Goal: Transaction & Acquisition: Purchase product/service

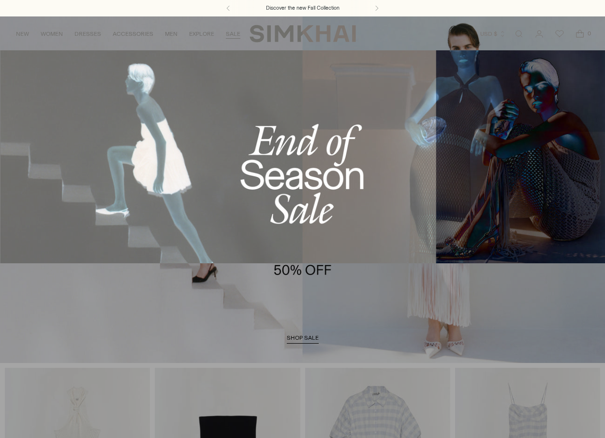
click at [235, 33] on link "SALE" at bounding box center [233, 33] width 15 height 21
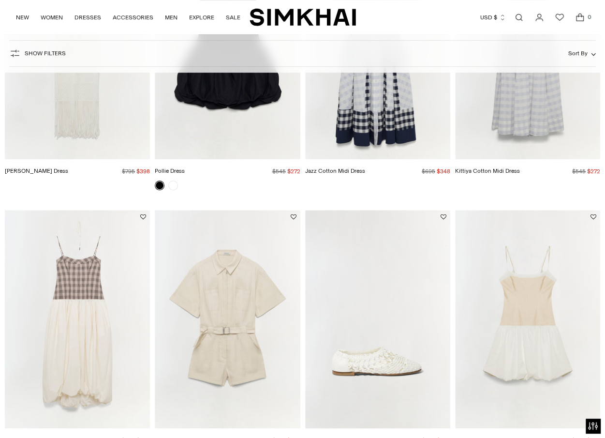
scroll to position [290, 0]
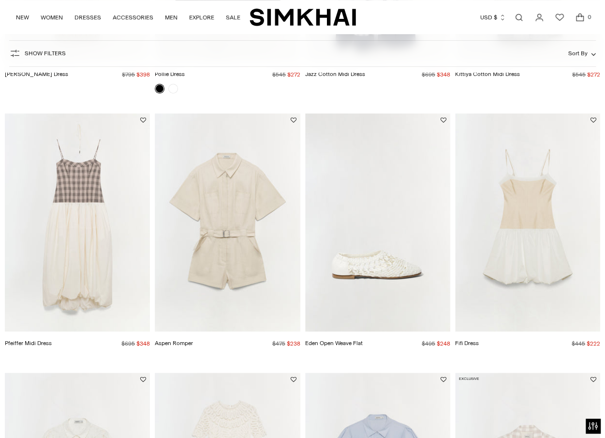
click at [0, 0] on img "Fifi Dress" at bounding box center [0, 0] width 0 height 0
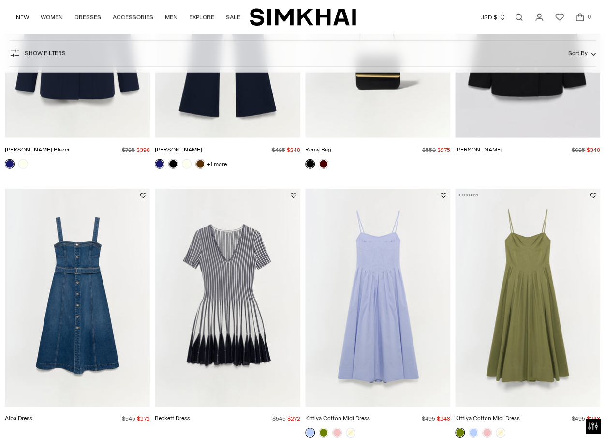
scroll to position [1355, 0]
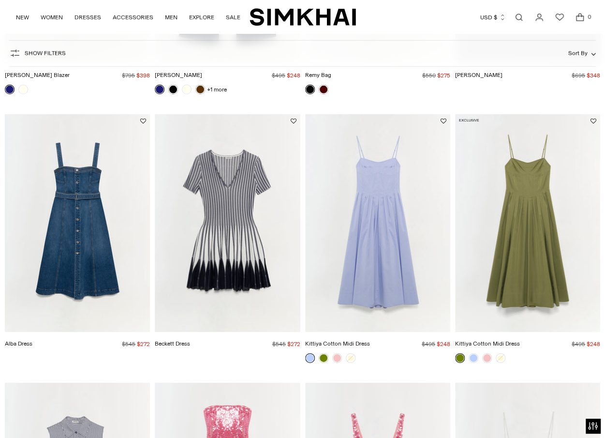
click at [494, 348] on h4 "Kittiya Cotton Midi Dress" at bounding box center [487, 344] width 65 height 9
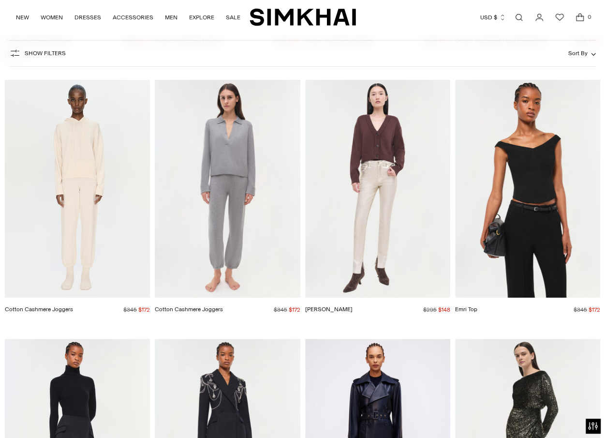
scroll to position [16305, 0]
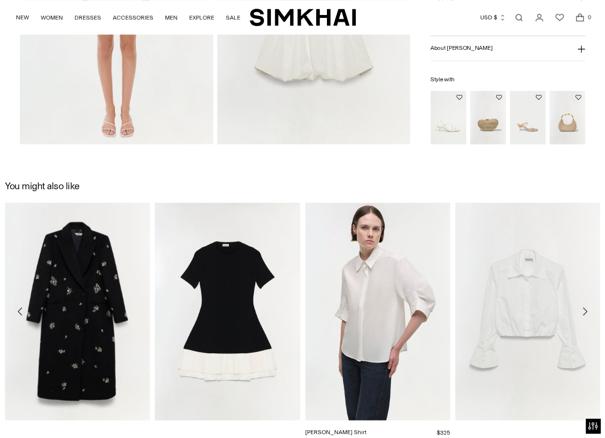
scroll to position [919, 0]
